Goal: Transaction & Acquisition: Purchase product/service

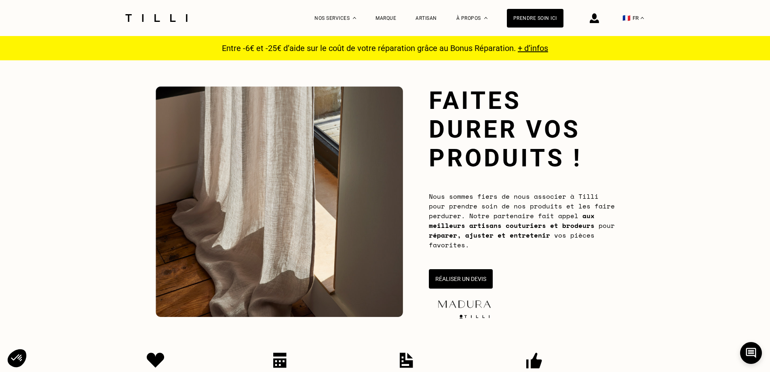
scroll to position [40, 0]
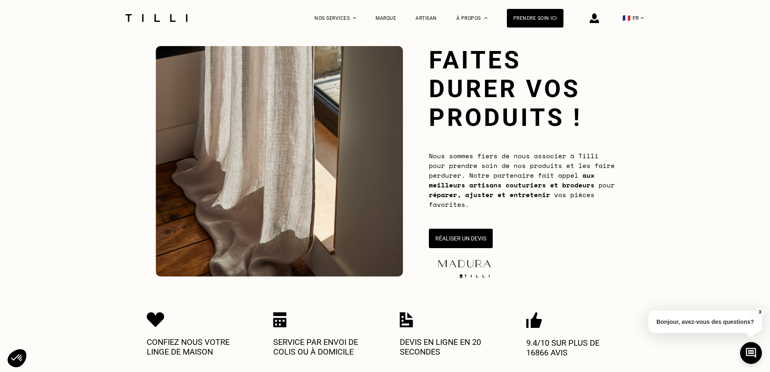
click at [467, 235] on button "Réaliser un devis" at bounding box center [461, 237] width 64 height 19
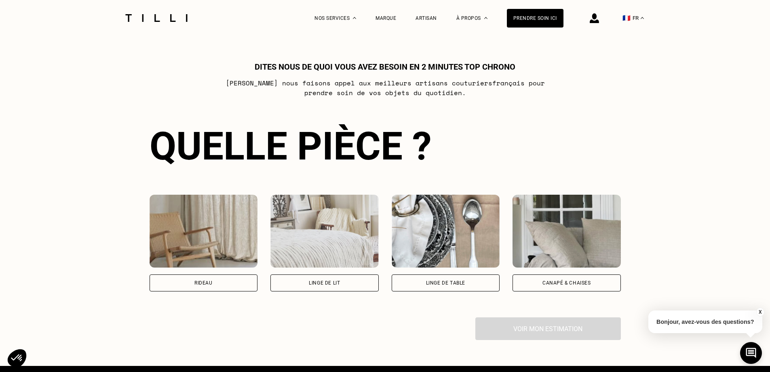
click at [220, 283] on div "Rideau" at bounding box center [204, 282] width 108 height 17
select select "FR"
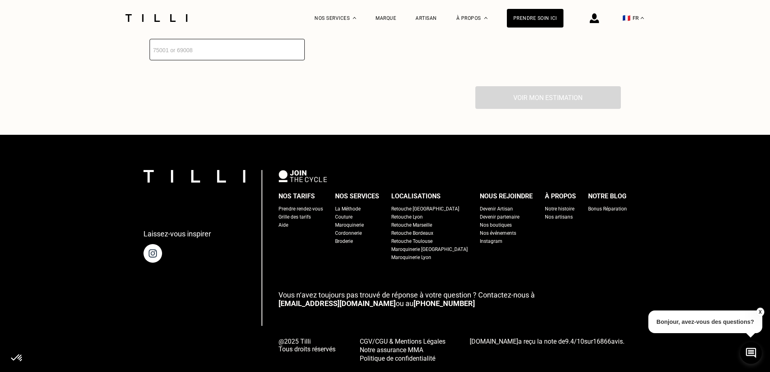
scroll to position [709, 0]
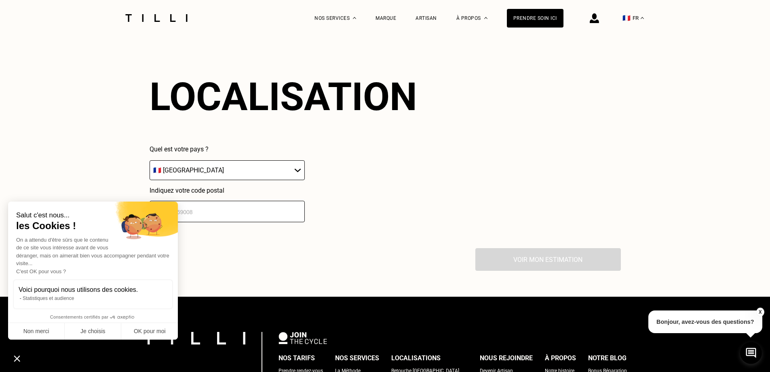
click at [188, 220] on input "number" at bounding box center [227, 211] width 155 height 21
type input "78120"
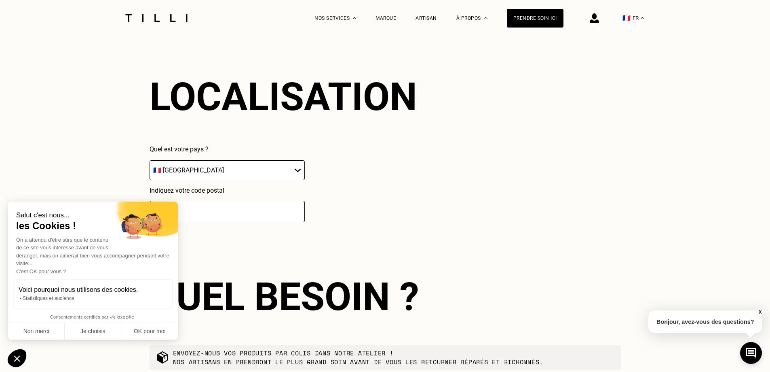
scroll to position [910, 0]
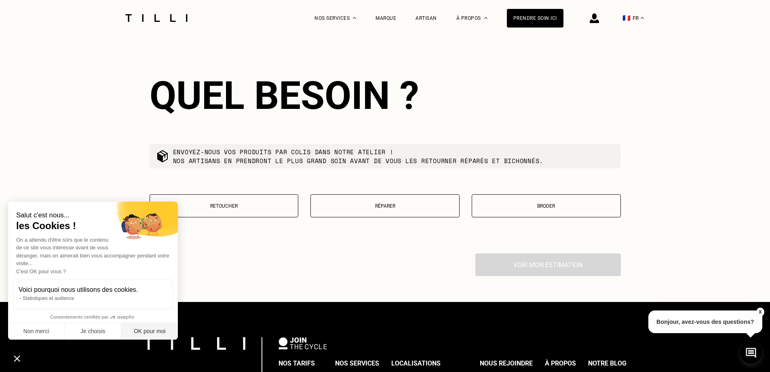
click at [147, 333] on button "OK pour moi" at bounding box center [149, 331] width 57 height 17
checkbox input "true"
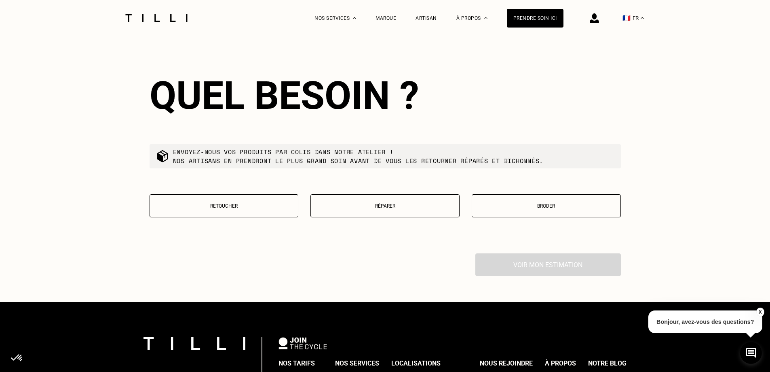
click at [254, 216] on button "Retoucher" at bounding box center [224, 205] width 149 height 23
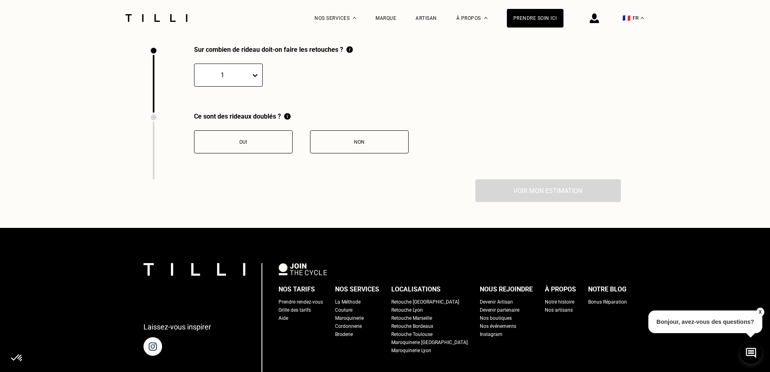
scroll to position [996, 0]
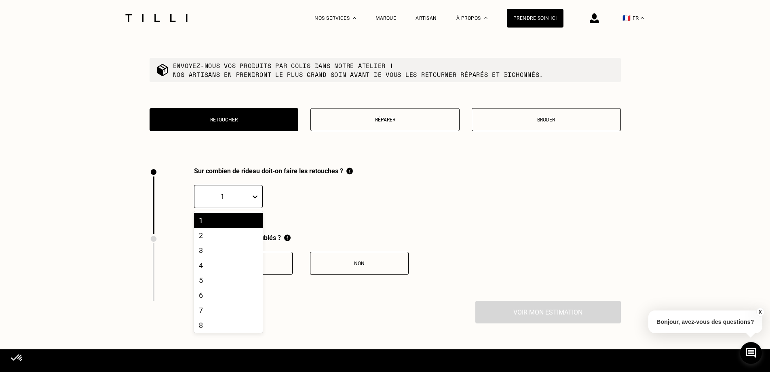
click at [251, 201] on icon at bounding box center [255, 196] width 8 height 8
click at [220, 238] on div "2" at bounding box center [228, 235] width 69 height 15
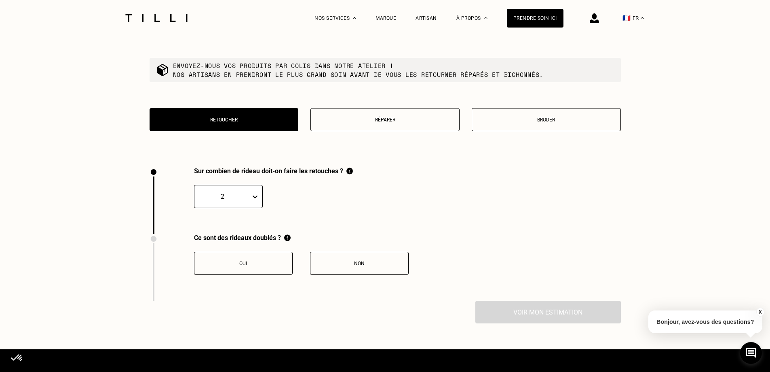
click at [366, 265] on div "Non" at bounding box center [360, 263] width 90 height 6
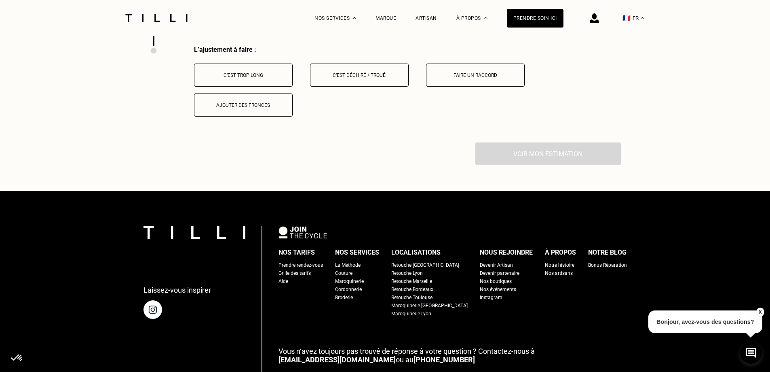
scroll to position [1130, 0]
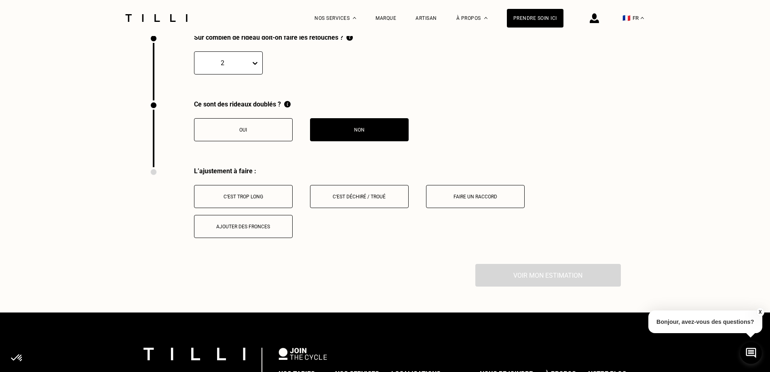
click at [270, 199] on div "C‘est trop long" at bounding box center [244, 197] width 90 height 6
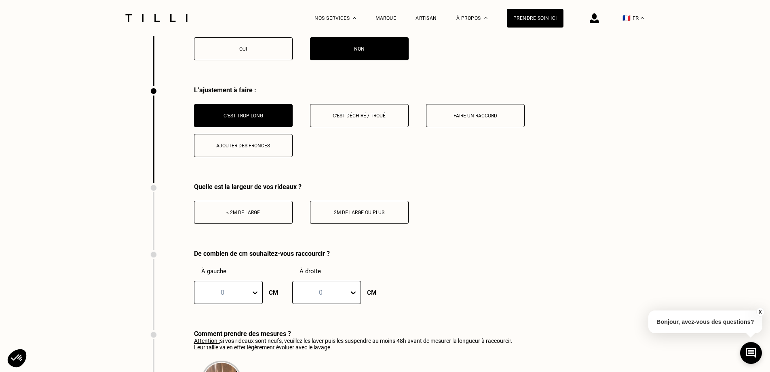
scroll to position [1251, 0]
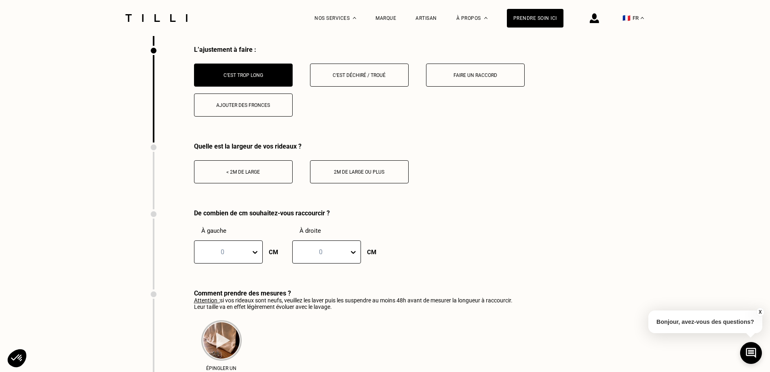
click at [229, 180] on button "< 2m de large" at bounding box center [243, 171] width 99 height 23
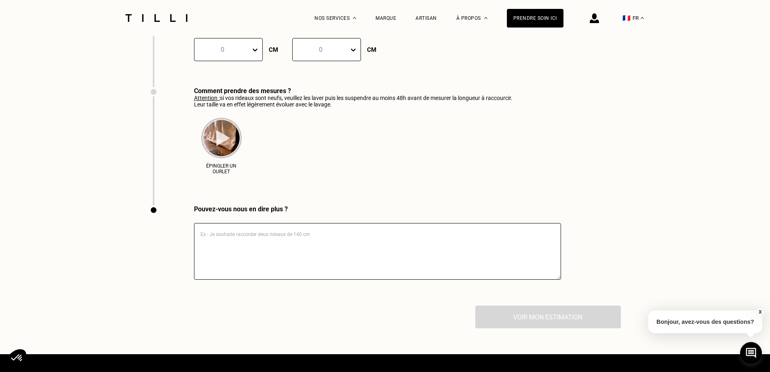
scroll to position [1291, 0]
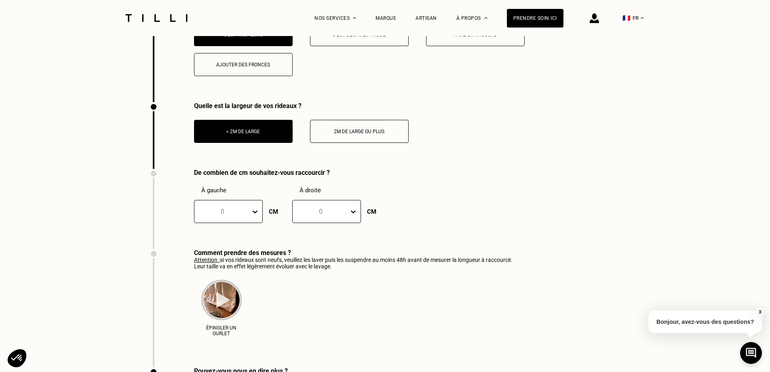
click at [241, 223] on div "0" at bounding box center [228, 211] width 69 height 23
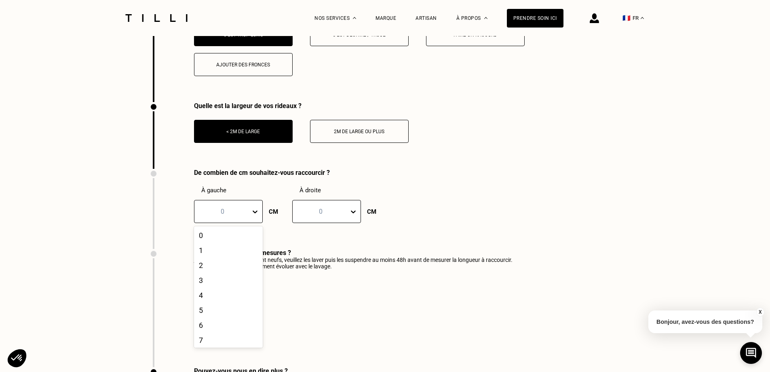
scroll to position [243, 0]
click at [210, 299] on div "20" at bounding box center [228, 291] width 69 height 15
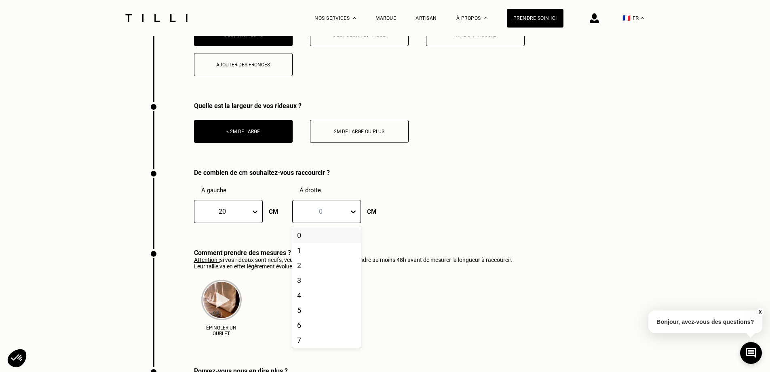
click at [338, 216] on div at bounding box center [321, 211] width 48 height 9
click at [304, 299] on div "20" at bounding box center [326, 291] width 69 height 15
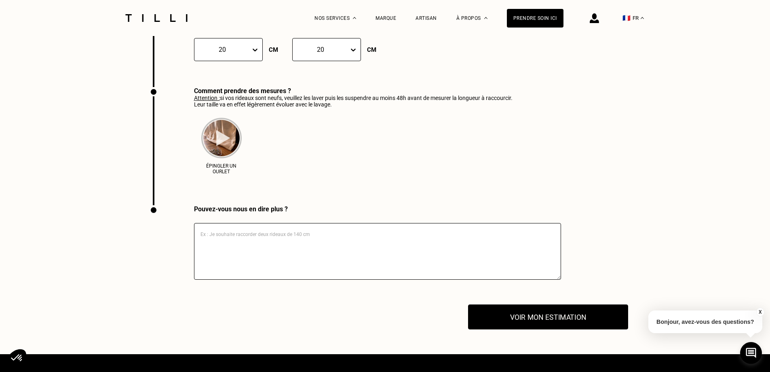
click at [530, 323] on button "Voir mon estimation" at bounding box center [548, 316] width 160 height 25
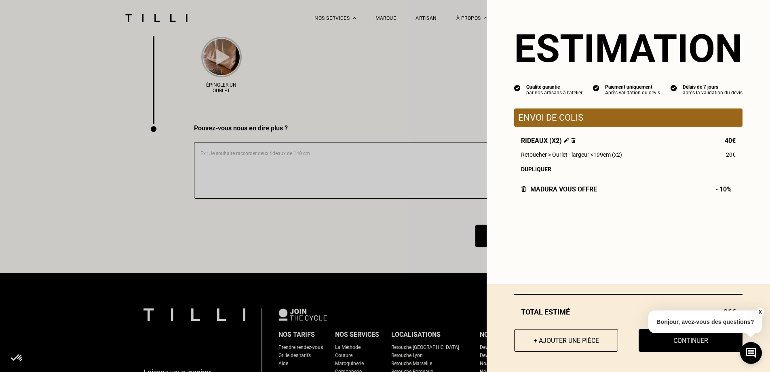
scroll to position [1574, 0]
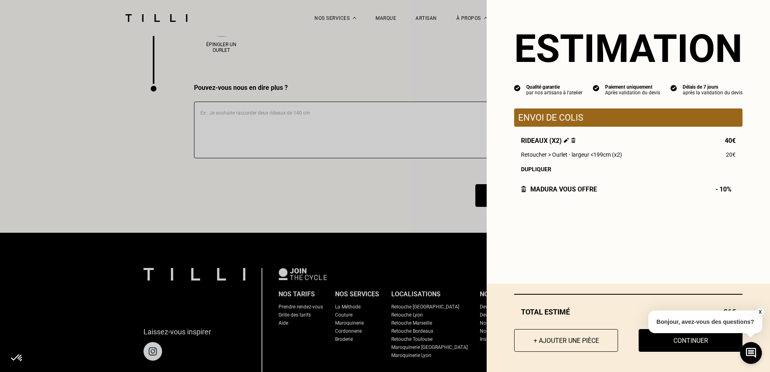
click at [667, 352] on div "Total estimé 36€ + Ajouter une pièce Continuer" at bounding box center [628, 327] width 283 height 88
click at [655, 343] on button "Continuer" at bounding box center [691, 340] width 104 height 23
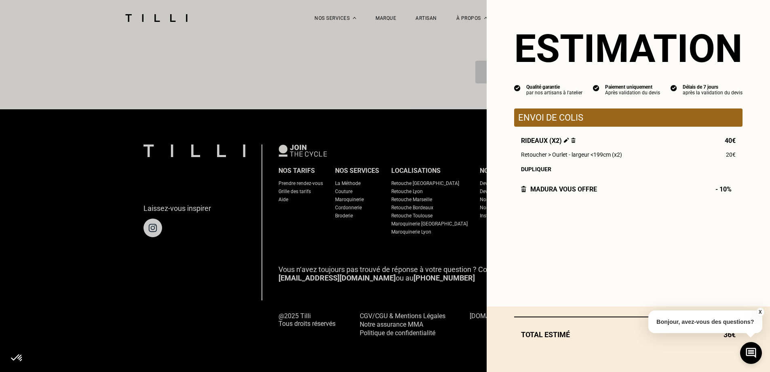
scroll to position [699, 0]
select select "FR"
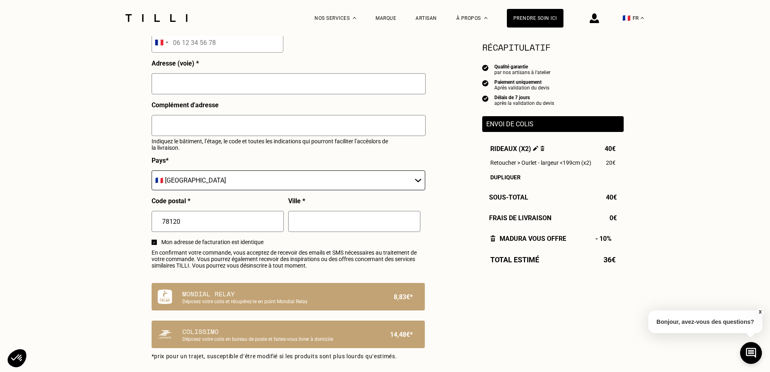
scroll to position [364, 0]
